Goal: Task Accomplishment & Management: Complete application form

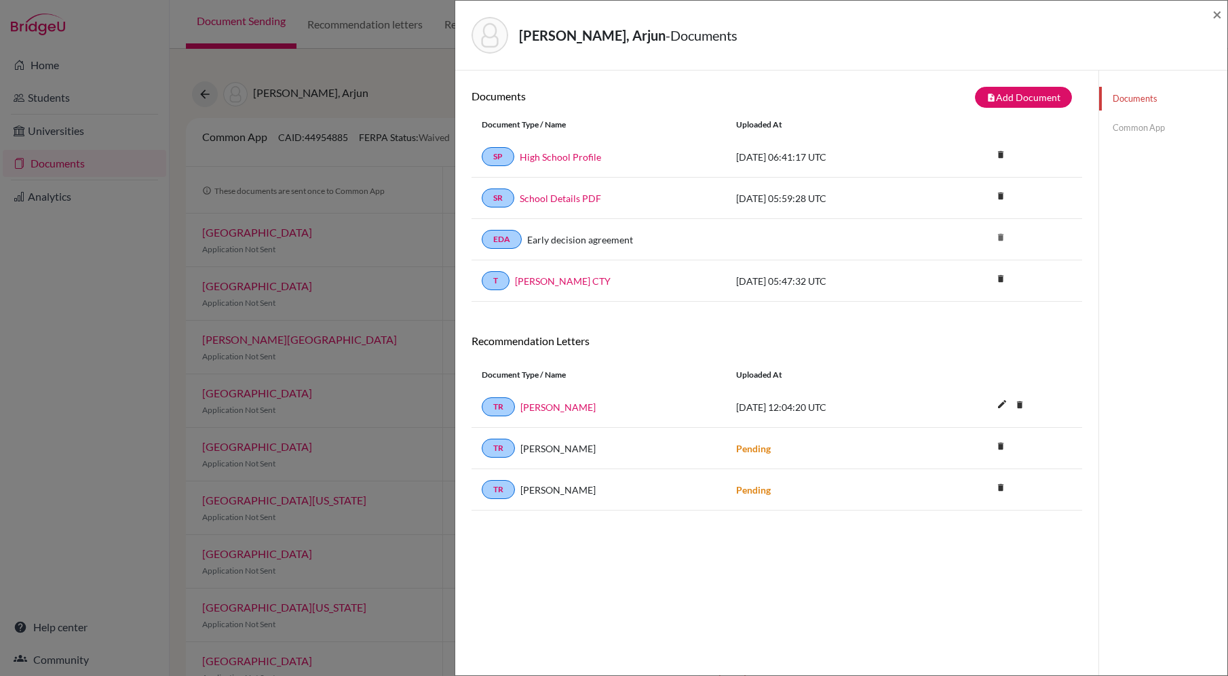
scroll to position [20, 0]
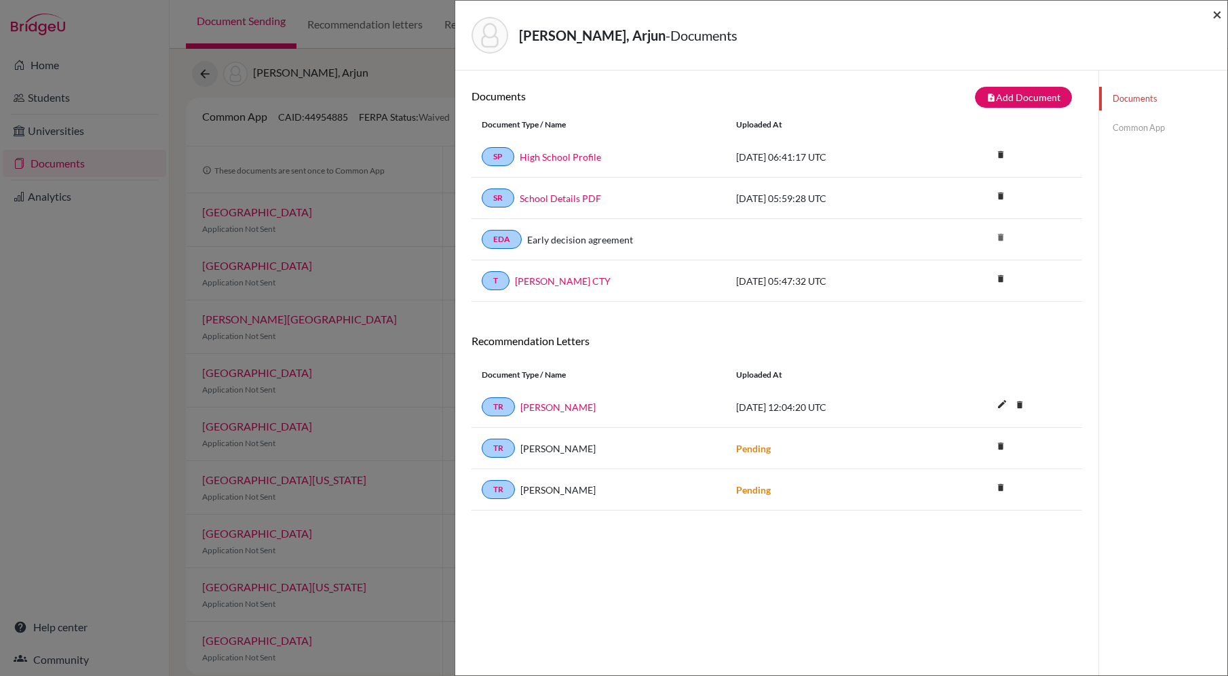
click at [1218, 11] on span "×" at bounding box center [1216, 14] width 9 height 20
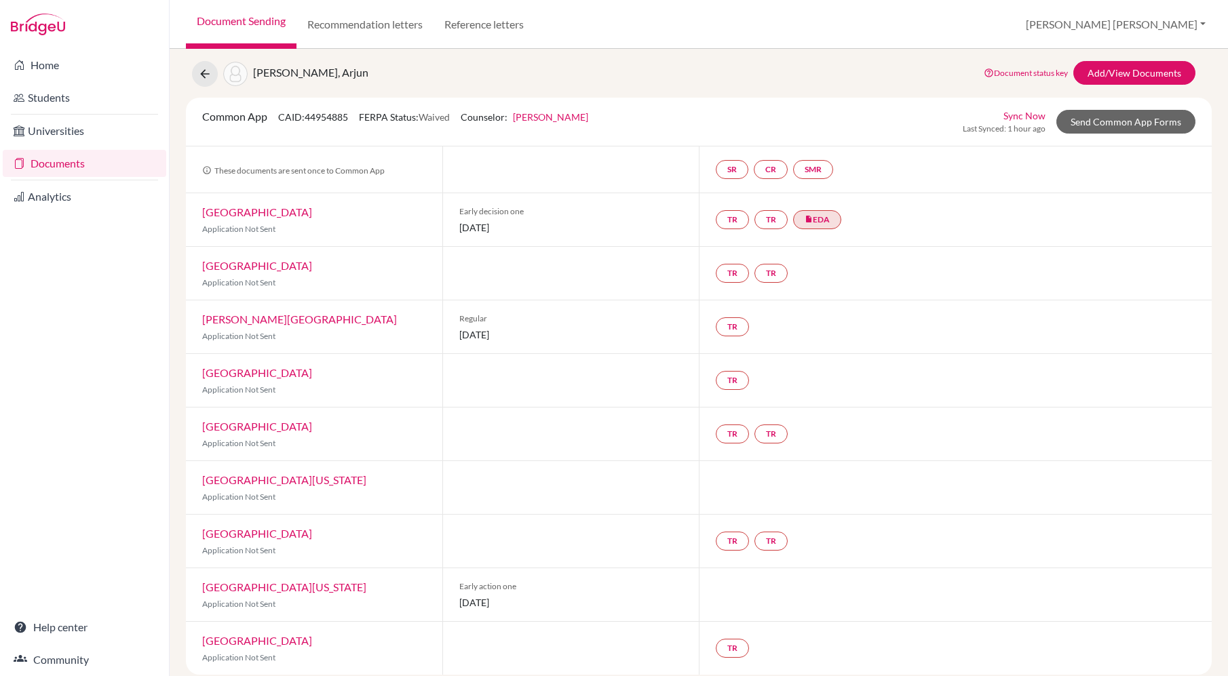
click at [256, 23] on link "Document Sending" at bounding box center [241, 24] width 111 height 49
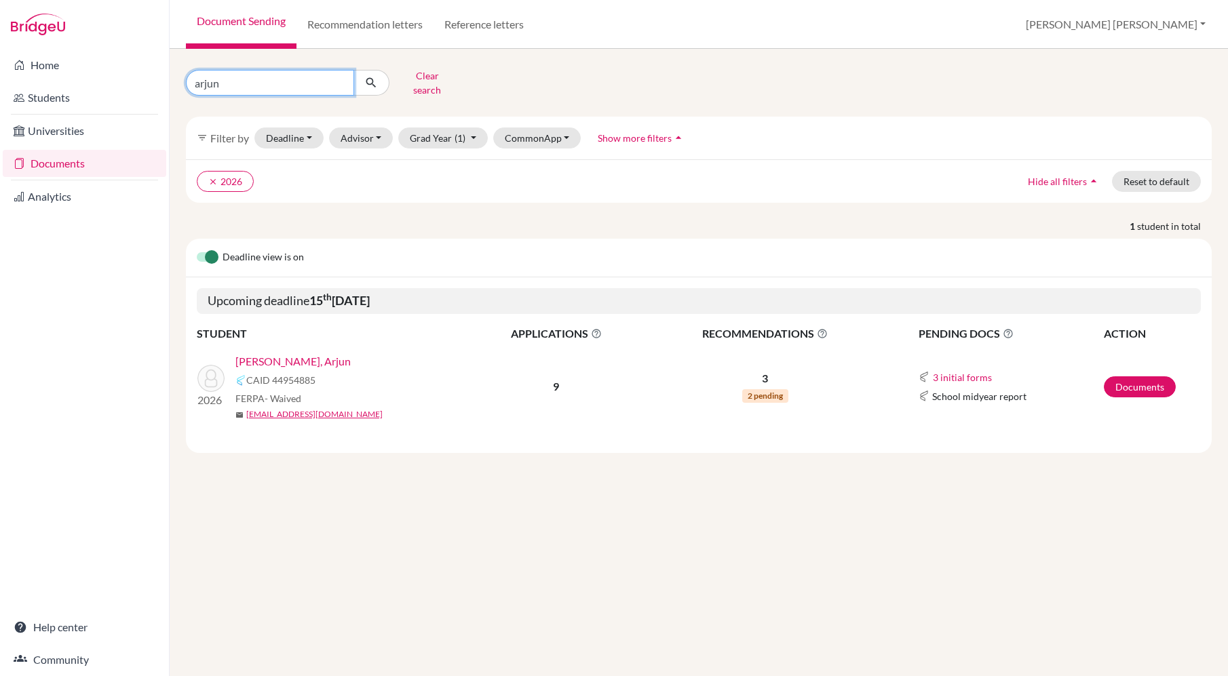
click at [233, 75] on input "arjun" at bounding box center [270, 83] width 168 height 26
type input "a"
type input "yixuan"
click button "submit" at bounding box center [371, 83] width 36 height 26
click at [273, 353] on link "Hu, Yixuan" at bounding box center [260, 361] width 51 height 16
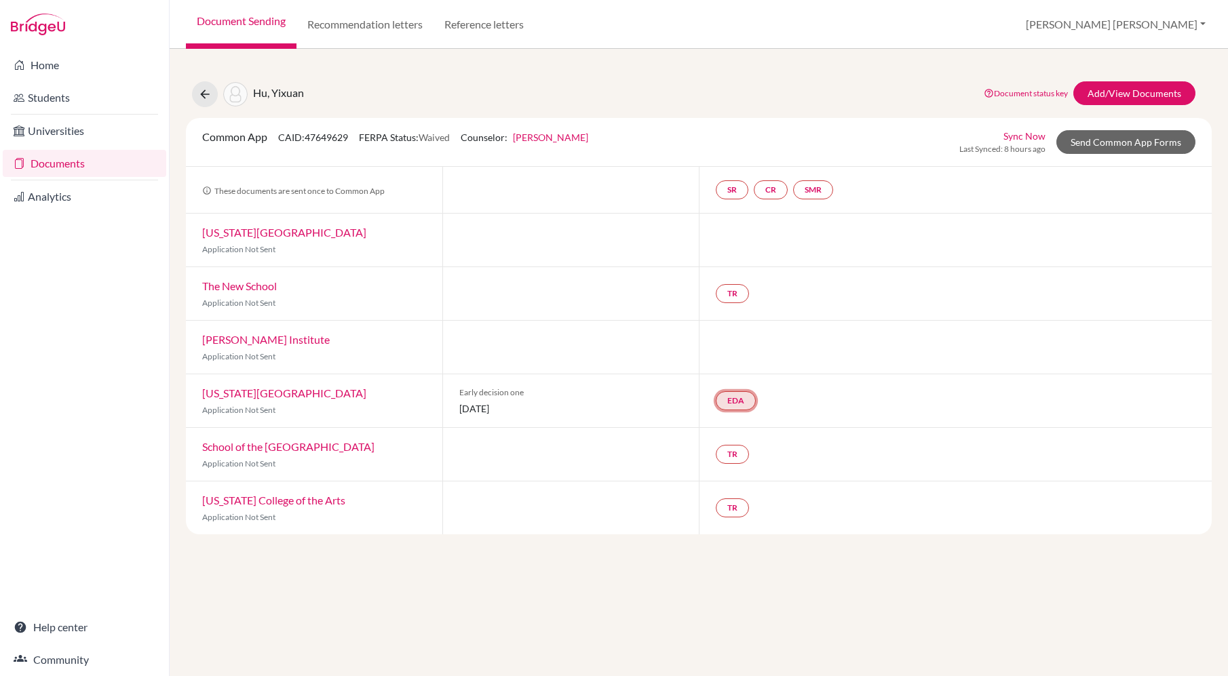
click at [740, 404] on link "EDA" at bounding box center [736, 400] width 40 height 19
click at [757, 340] on h3 "Early decision agreement" at bounding box center [734, 335] width 133 height 24
click at [754, 358] on link "Early decision agreement" at bounding box center [735, 360] width 106 height 12
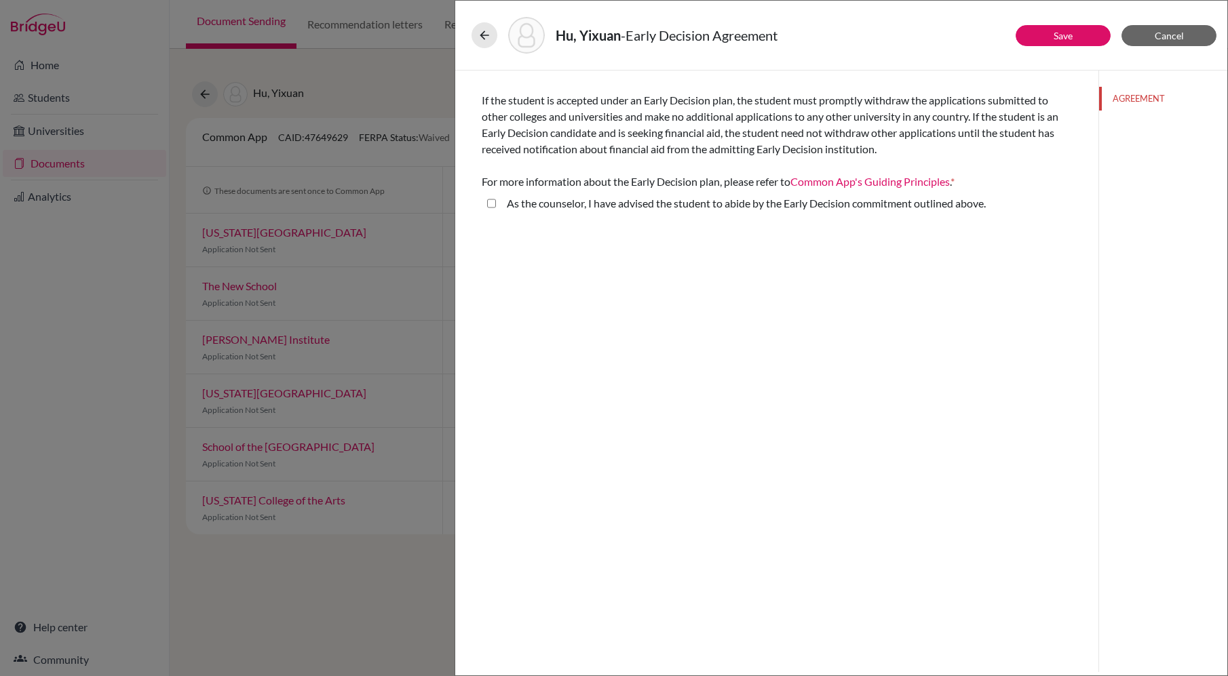
click at [490, 204] on above\ "As the counselor, I have advised the student to abide by the Early Decision com…" at bounding box center [491, 203] width 9 height 16
checkbox above\ "true"
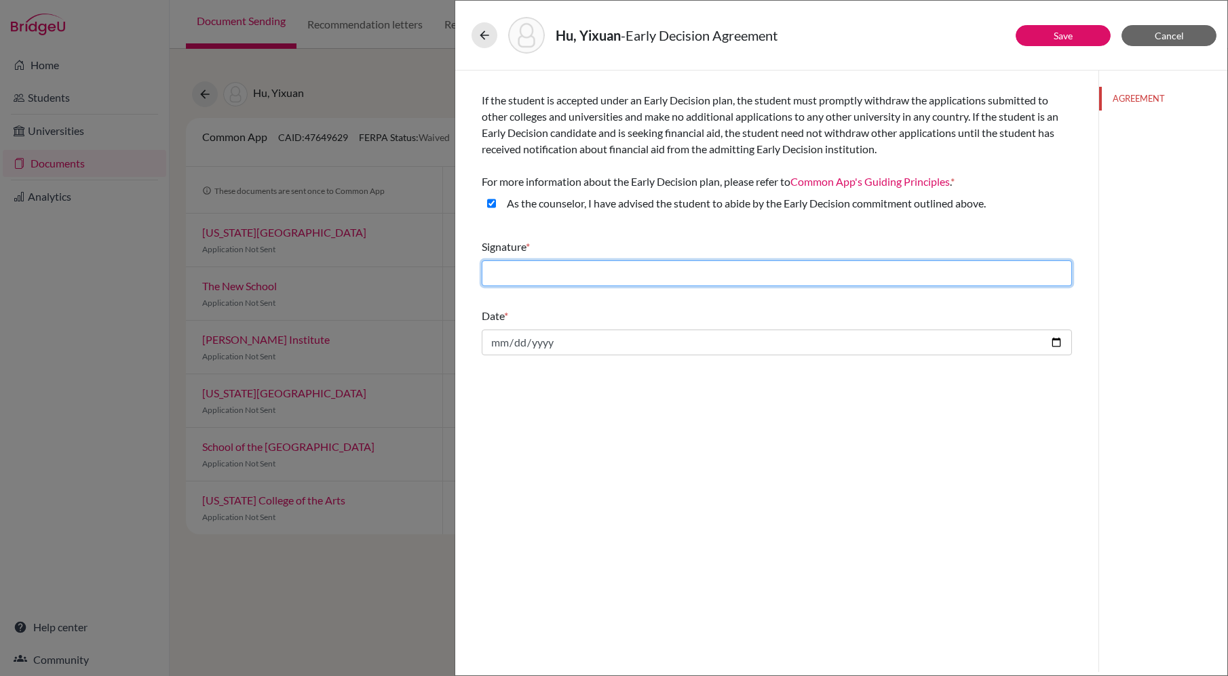
click at [518, 279] on input "text" at bounding box center [777, 273] width 590 height 26
type input "[PERSON_NAME]"
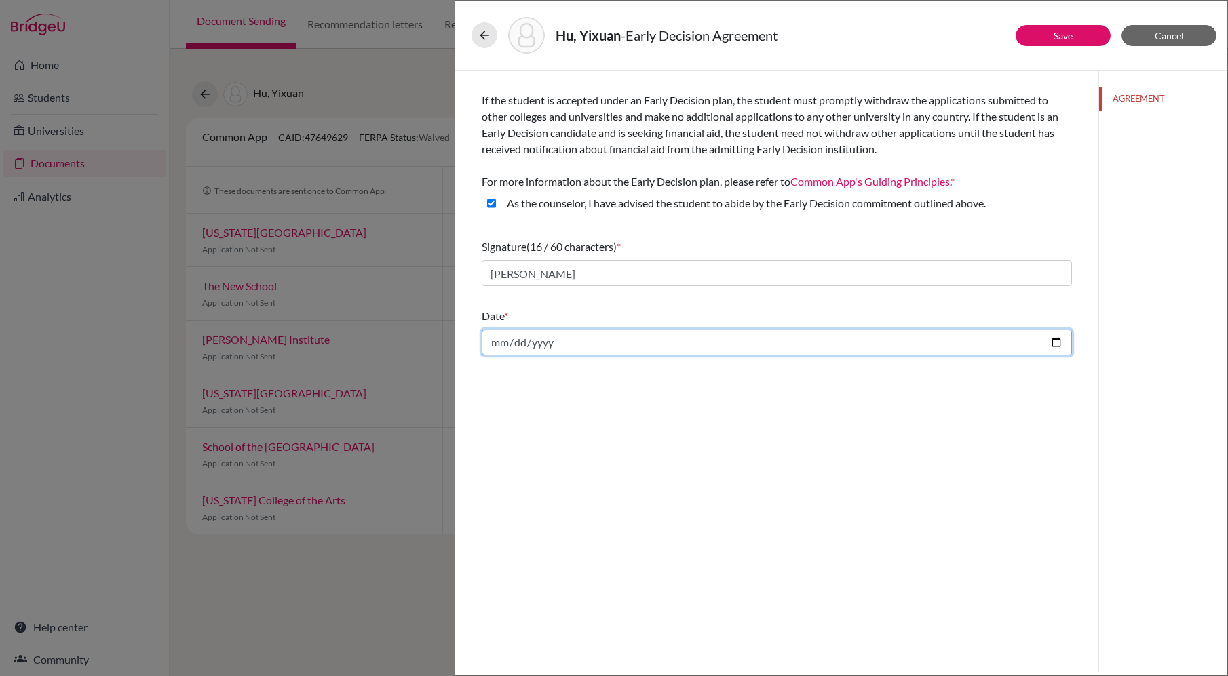
click at [512, 342] on input "date" at bounding box center [777, 343] width 590 height 26
click at [558, 345] on input "date" at bounding box center [777, 343] width 590 height 26
click at [492, 338] on input "date" at bounding box center [777, 343] width 590 height 26
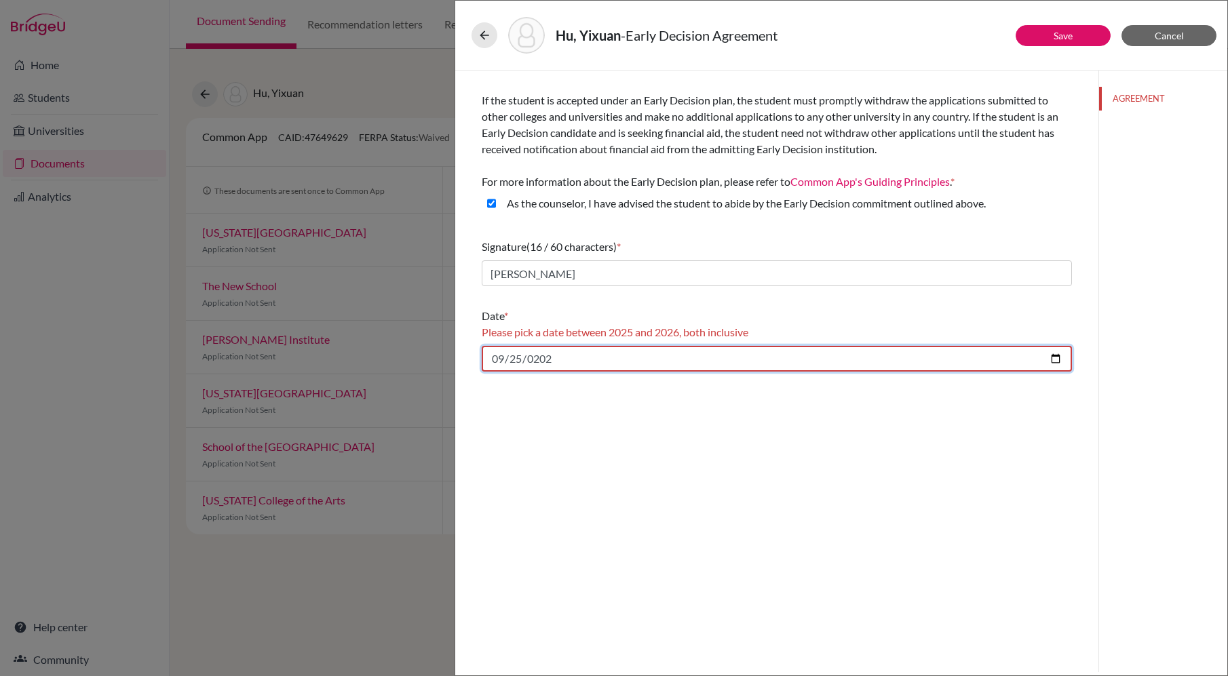
type input "2025-09-25"
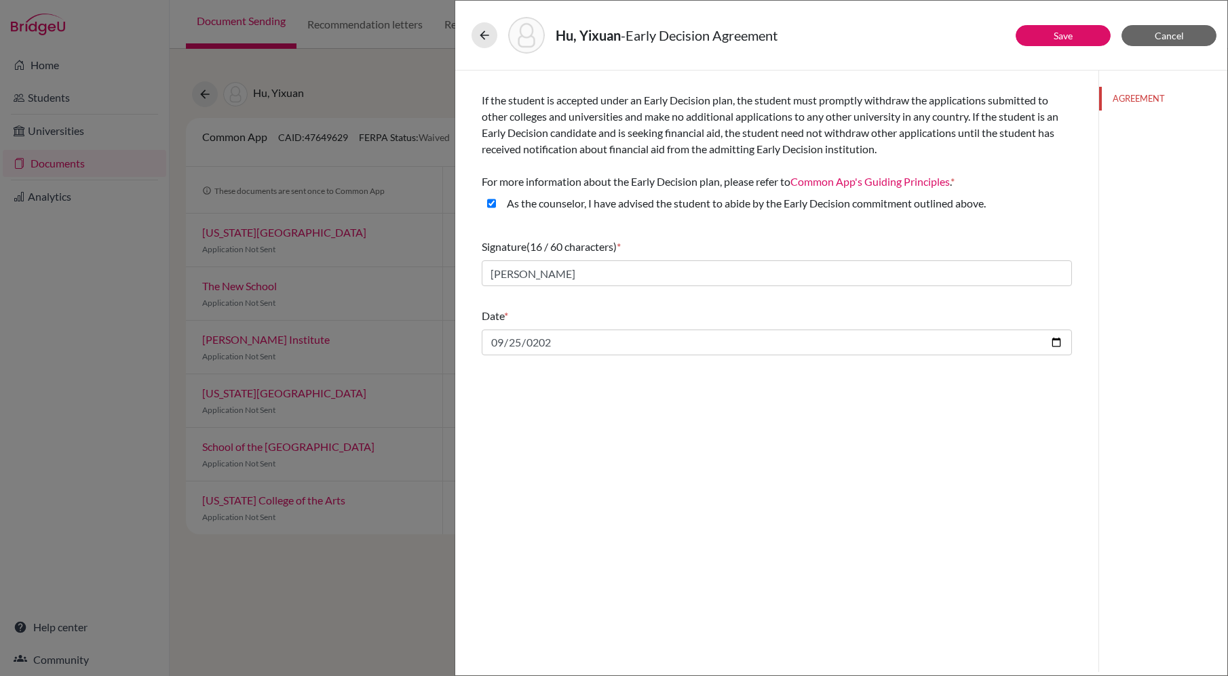
click at [591, 389] on div "If the student is accepted under an Early Decision plan, the student must promp…" at bounding box center [776, 372] width 643 height 602
click at [1064, 37] on link "Save" at bounding box center [1062, 36] width 19 height 12
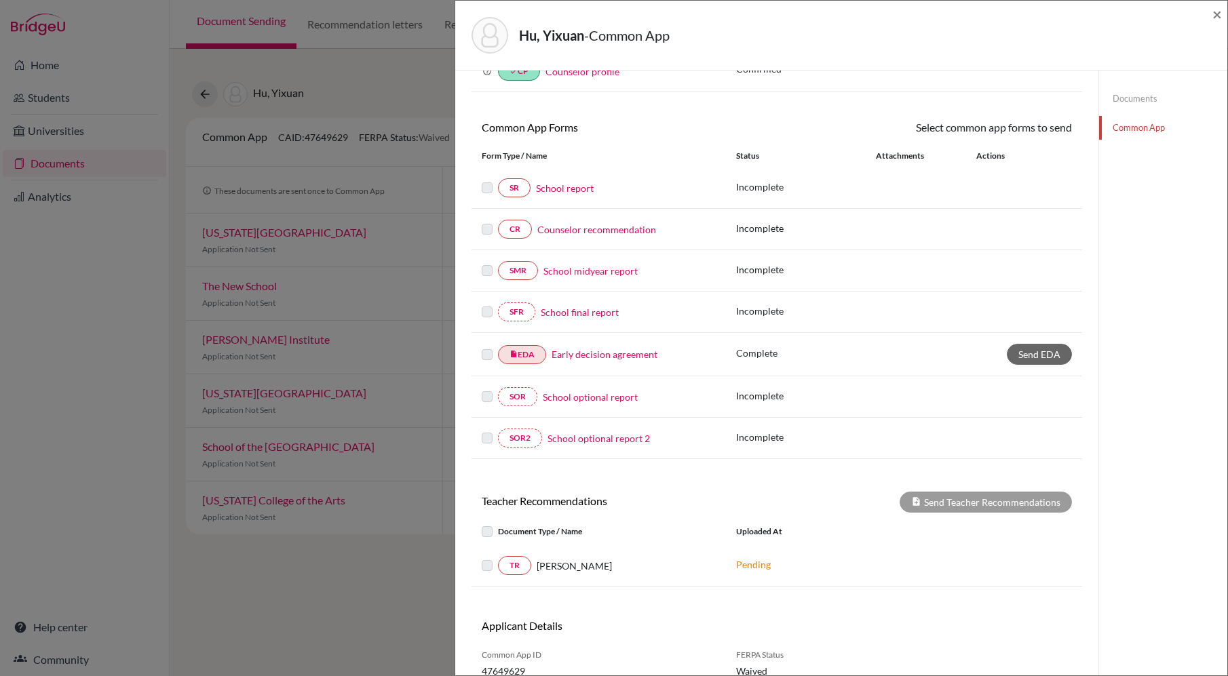
scroll to position [140, 0]
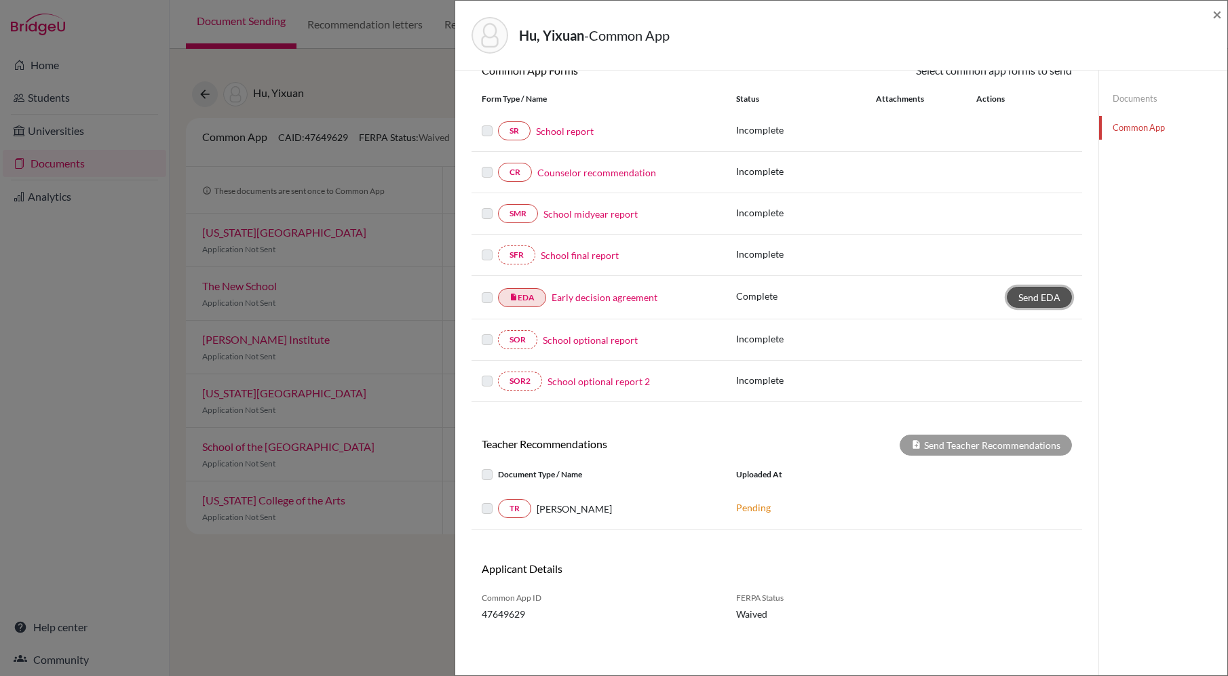
click at [1047, 299] on span "Send EDA" at bounding box center [1039, 298] width 42 height 12
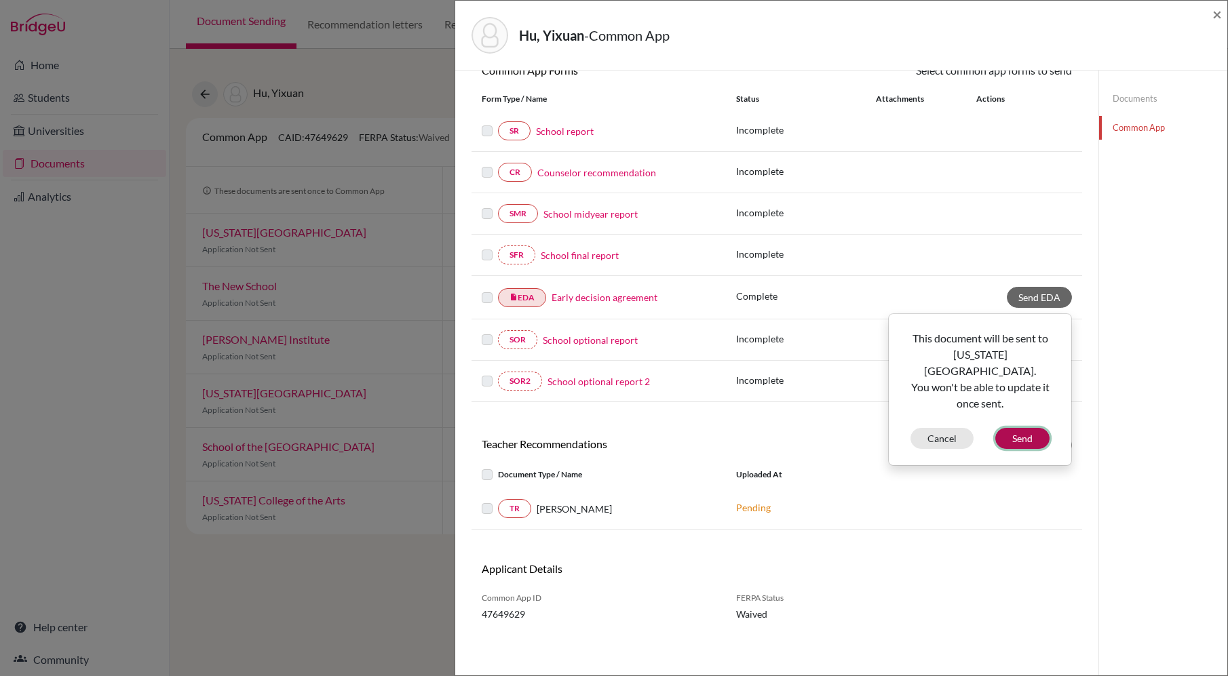
click at [1013, 428] on button "Send" at bounding box center [1022, 438] width 54 height 21
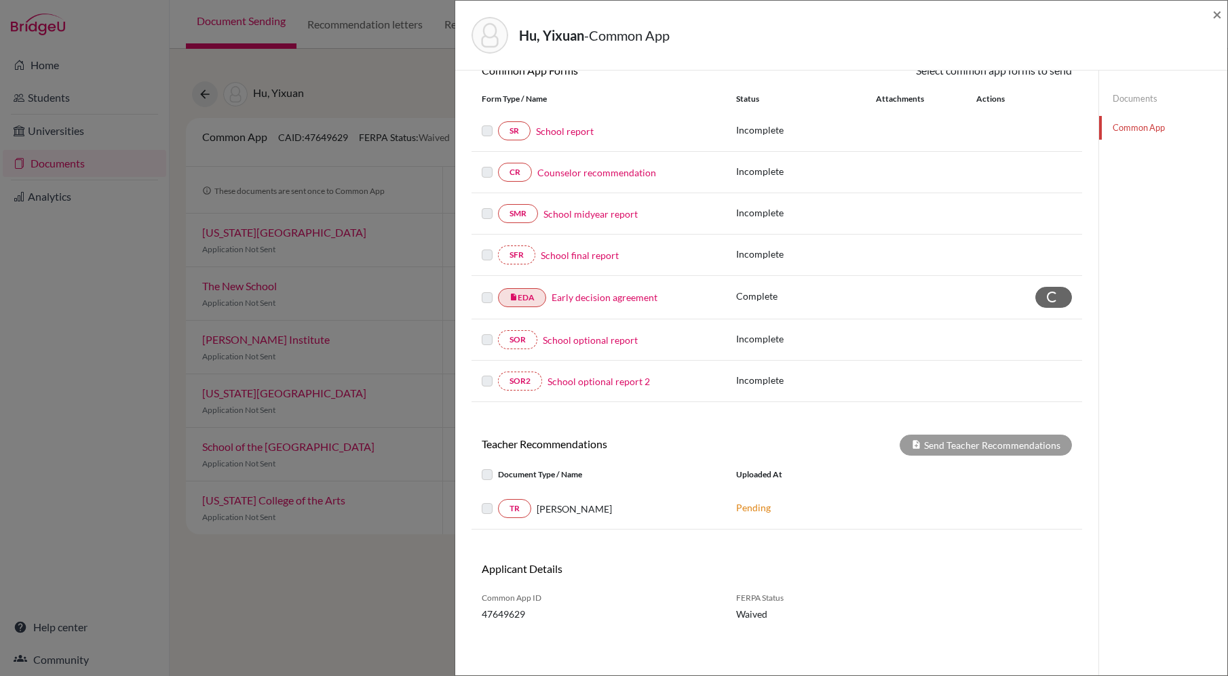
scroll to position [139, 0]
click at [1217, 14] on span "×" at bounding box center [1216, 14] width 9 height 20
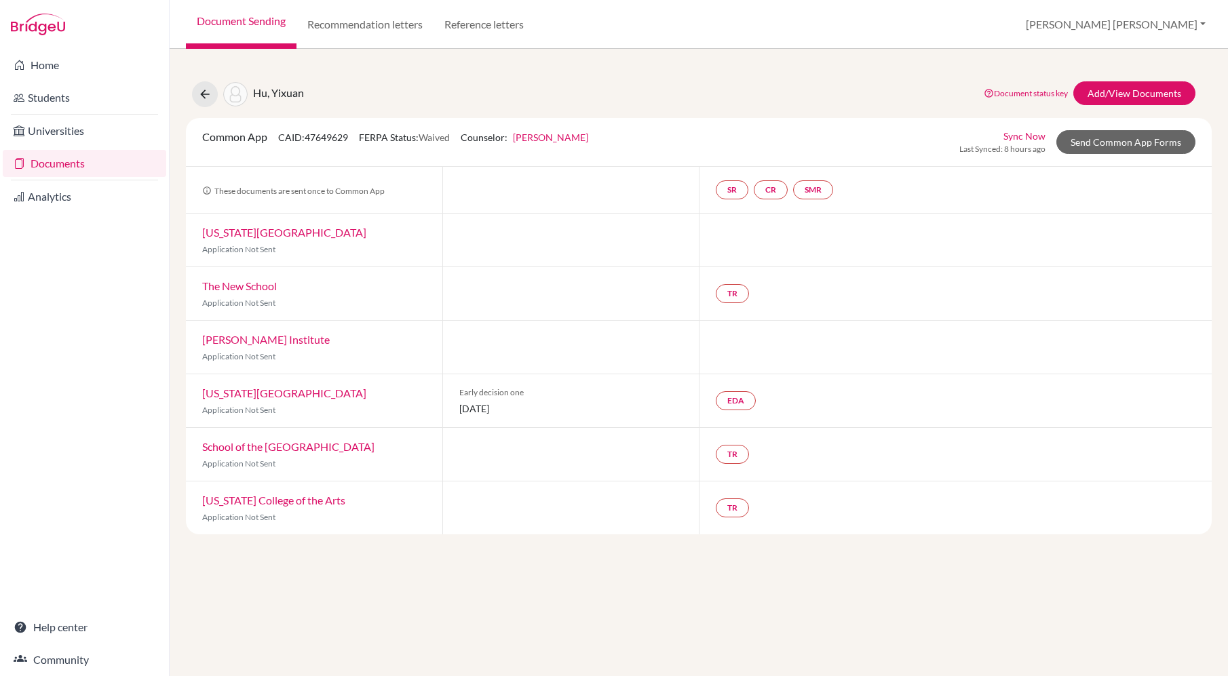
click at [491, 298] on div at bounding box center [570, 293] width 256 height 53
